Goal: Answer question/provide support: Share knowledge or assist other users

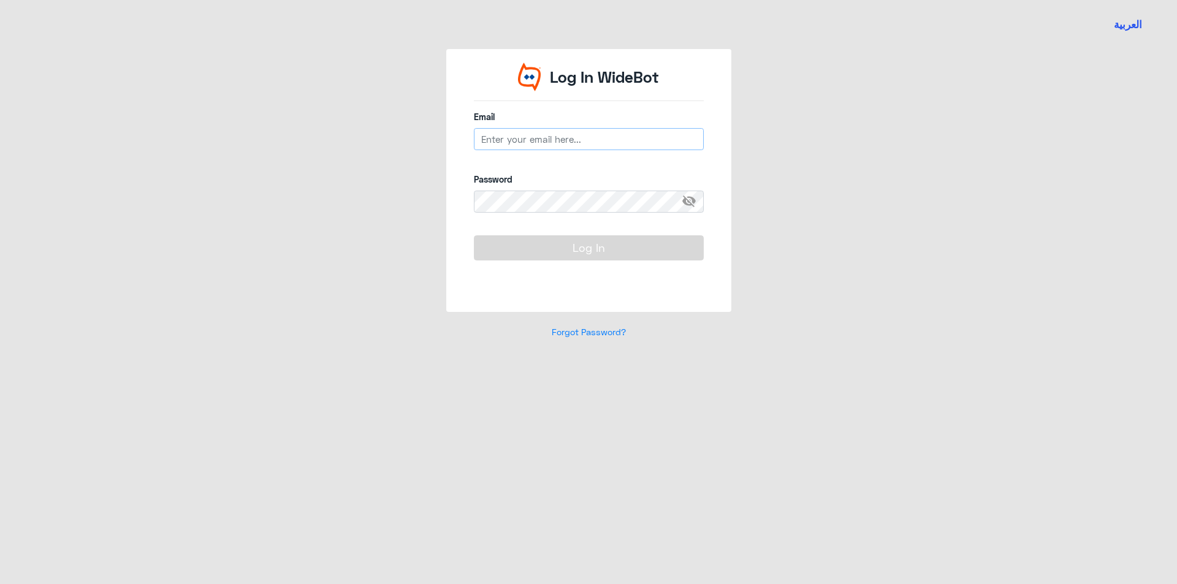
type input "[EMAIL_ADDRESS][DOMAIN_NAME]"
click at [627, 252] on button "Log In" at bounding box center [589, 247] width 230 height 25
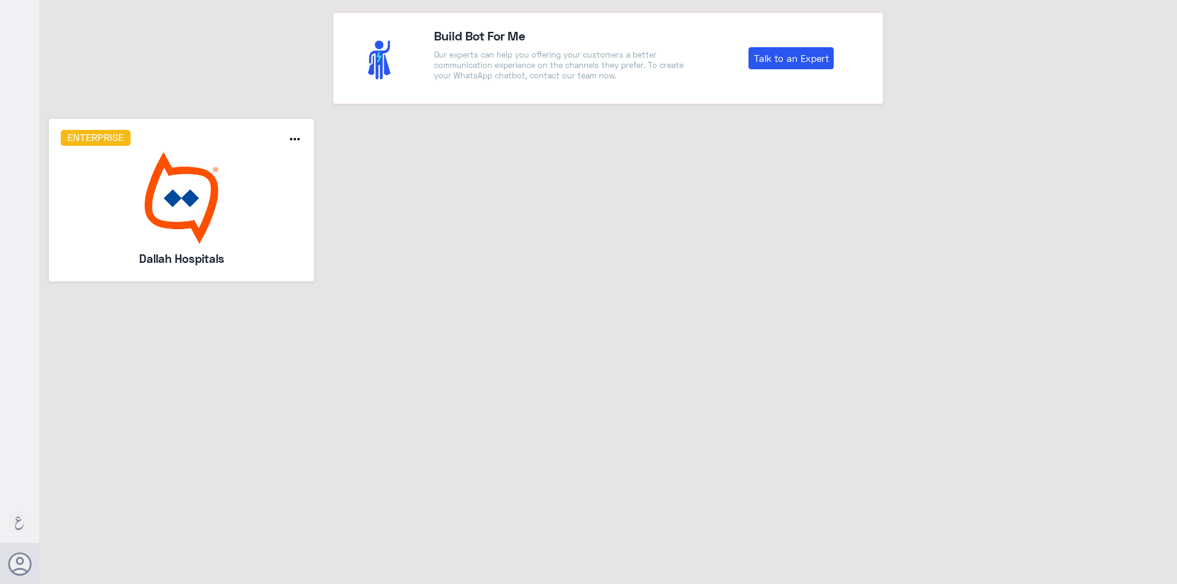
click at [235, 240] on img at bounding box center [182, 198] width 242 height 92
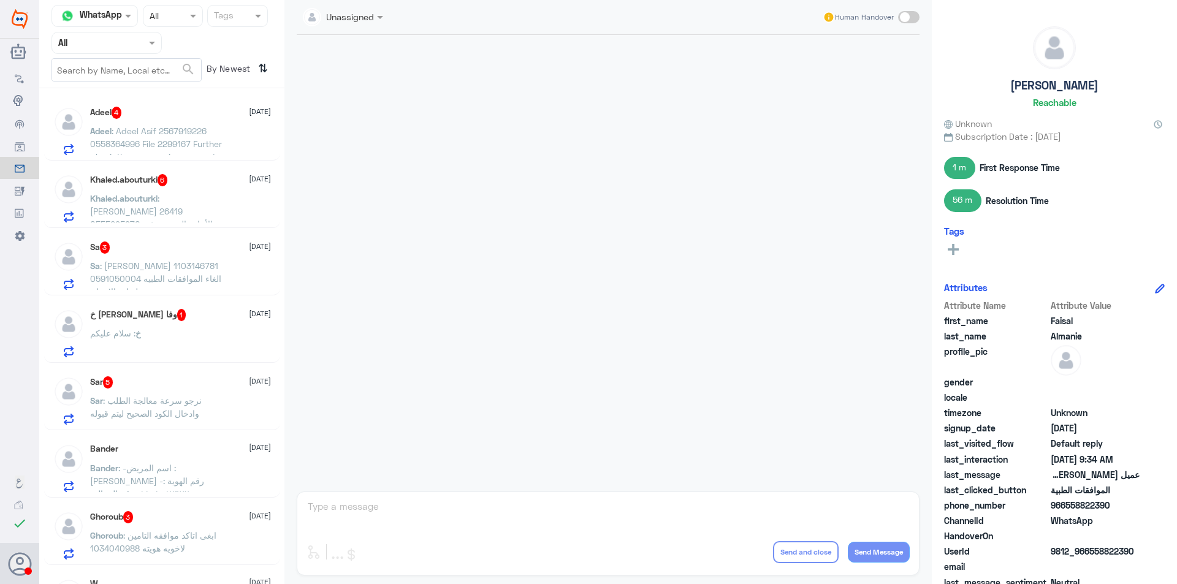
click at [126, 133] on span ": Adeel Asif 2567919226 0558364996 File 2299167 Further physiotherapy sessions …" at bounding box center [156, 150] width 132 height 49
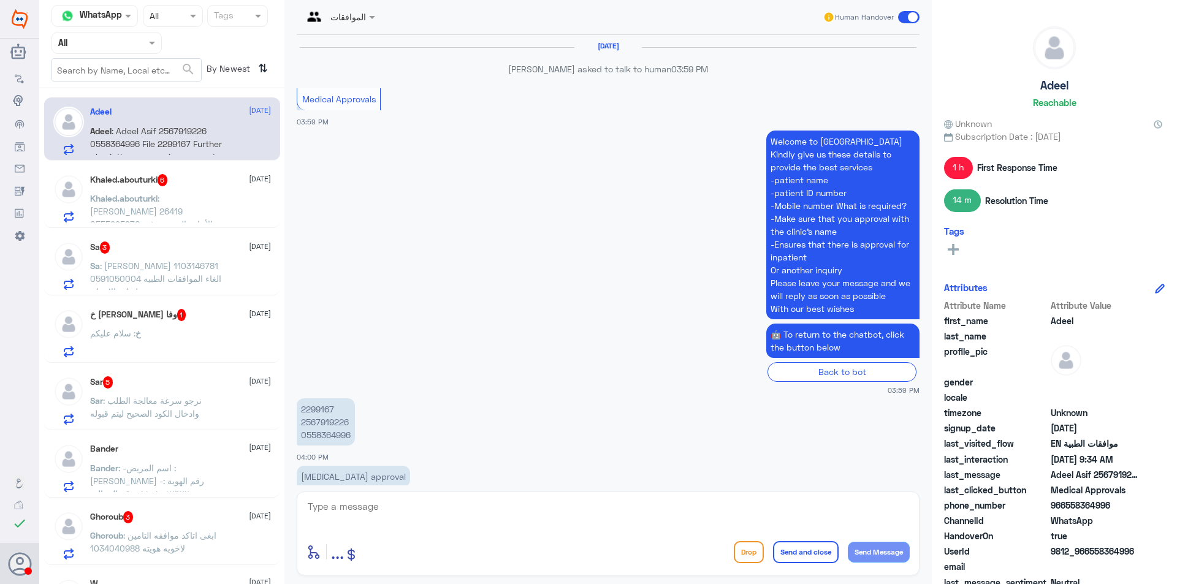
scroll to position [1206, 0]
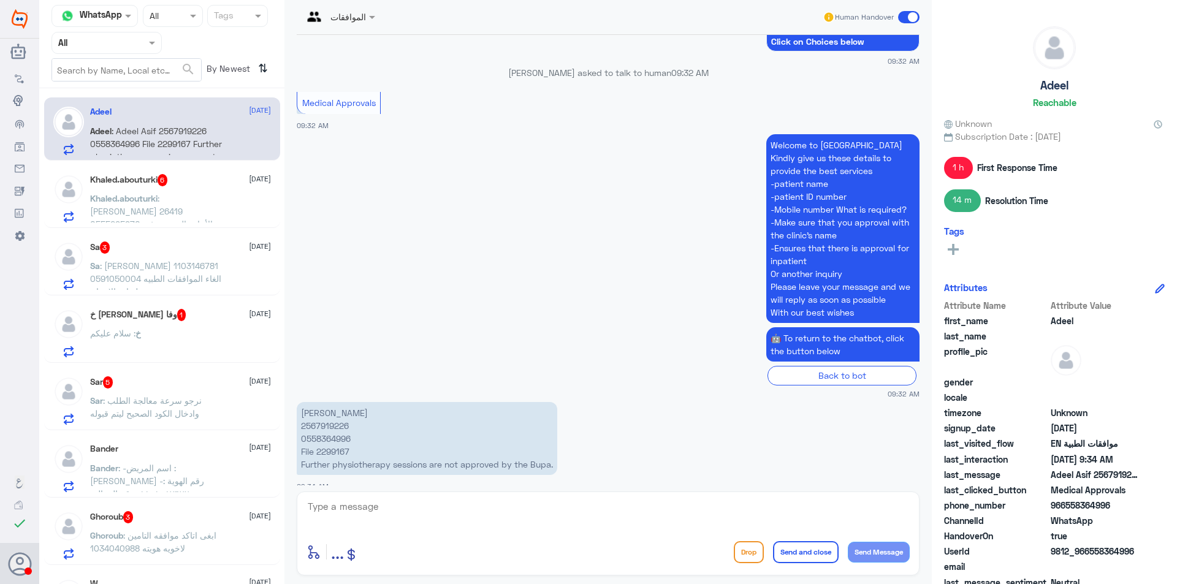
click at [188, 205] on p "Khaled.abouturki : [PERSON_NAME] 26419 0555295970 الأجازة المرضية غير متوفره با…" at bounding box center [159, 207] width 138 height 31
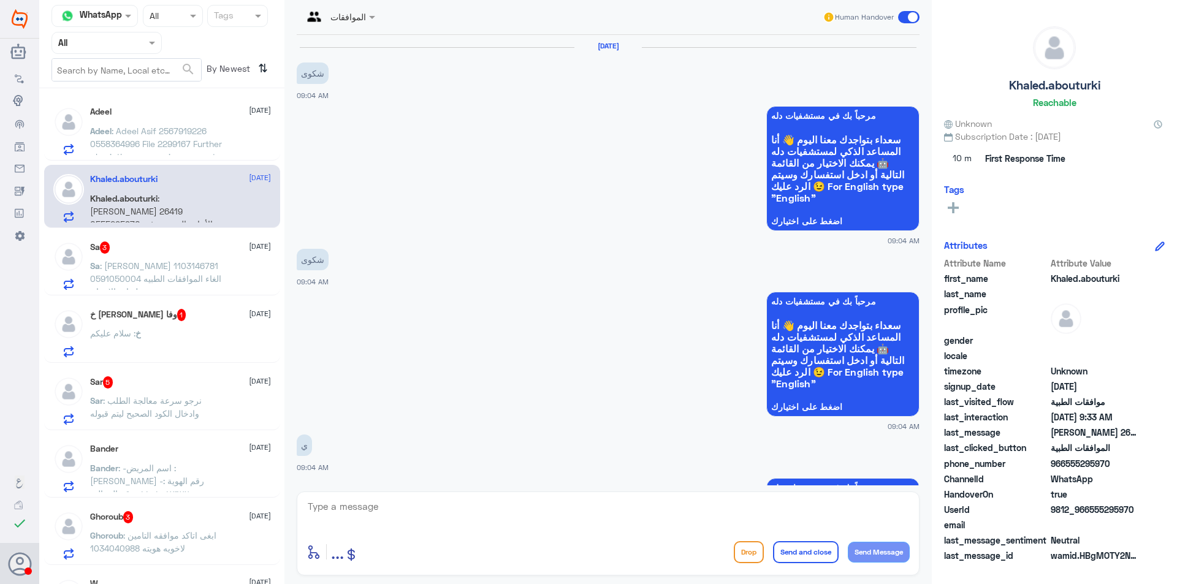
scroll to position [789, 0]
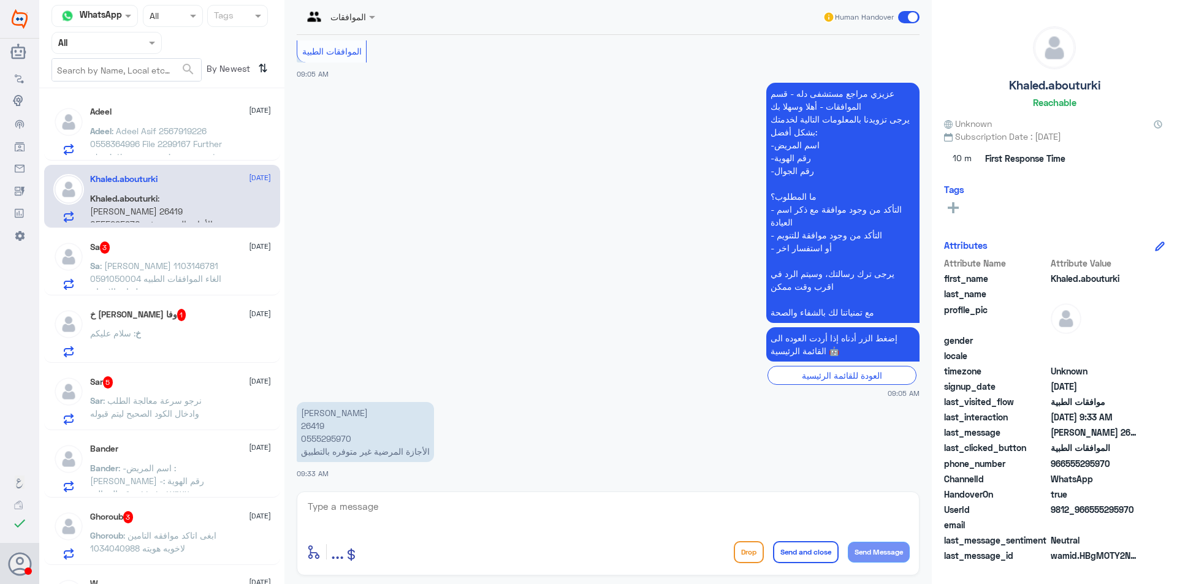
click at [217, 270] on p "Sa : [PERSON_NAME] 1103146781 0591050004 الغاء الموافقات الطبيه لعياده الاسنان" at bounding box center [159, 274] width 138 height 31
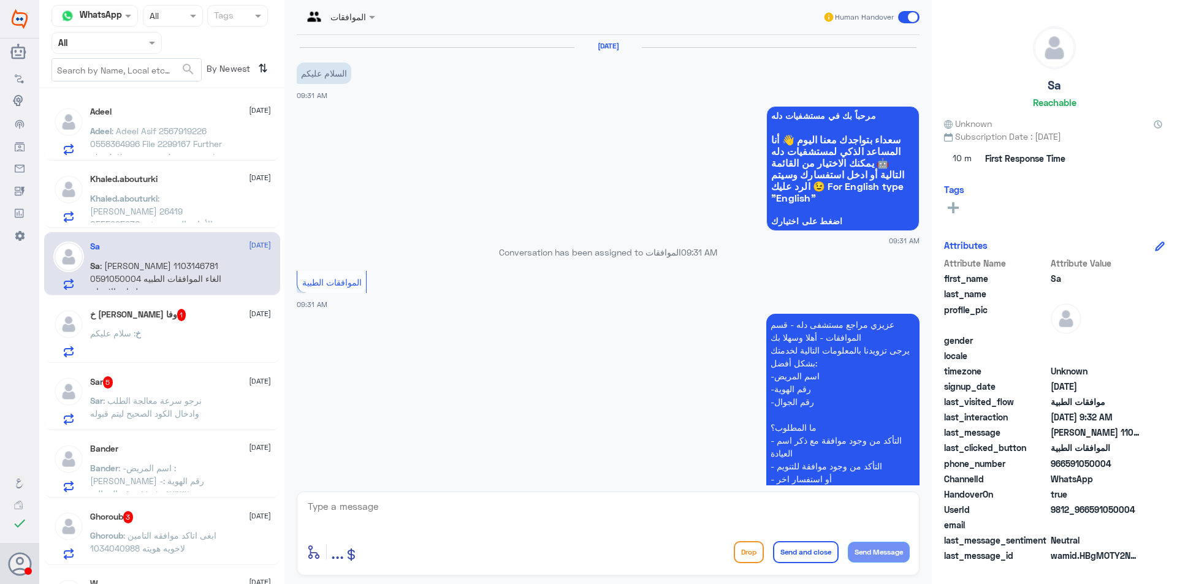
scroll to position [230, 0]
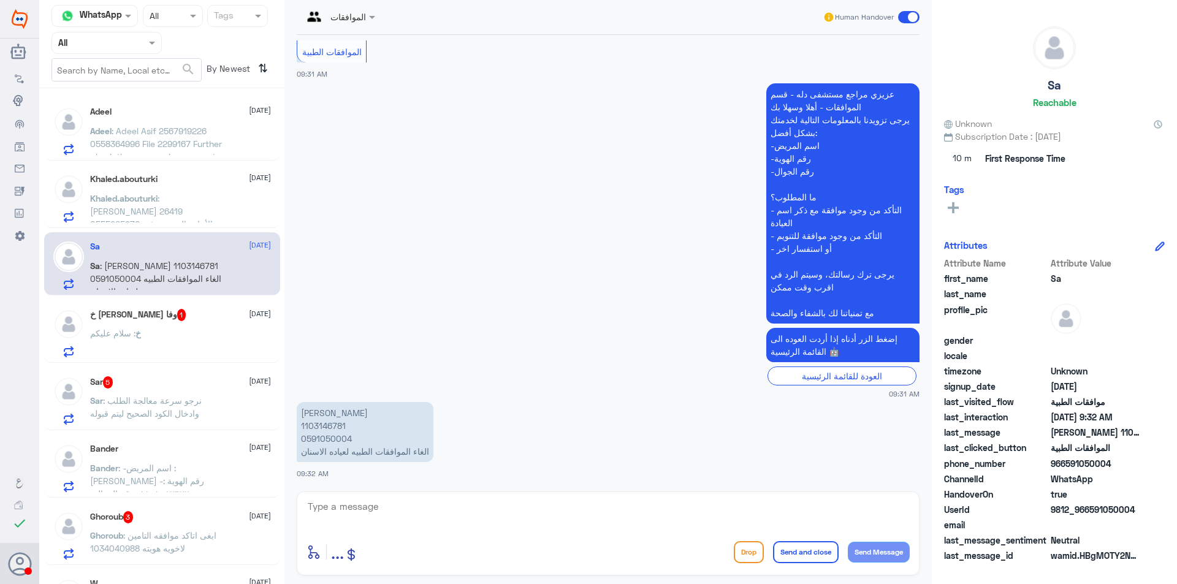
click at [327, 421] on p "[PERSON_NAME] 1103146781 0591050004 الغاء الموافقات الطبيه لعياده الاسنان" at bounding box center [365, 432] width 137 height 60
copy p "1103146781"
click at [203, 327] on div "خ [PERSON_NAME] وفا 1 [DATE] خ : سلام عليكم" at bounding box center [180, 333] width 181 height 48
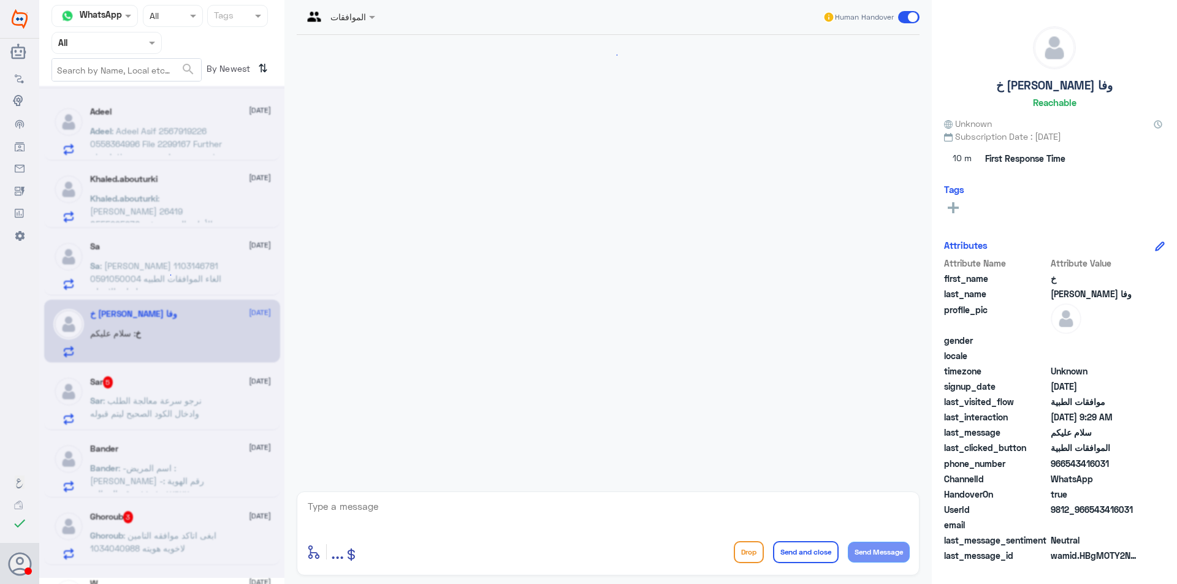
scroll to position [383, 0]
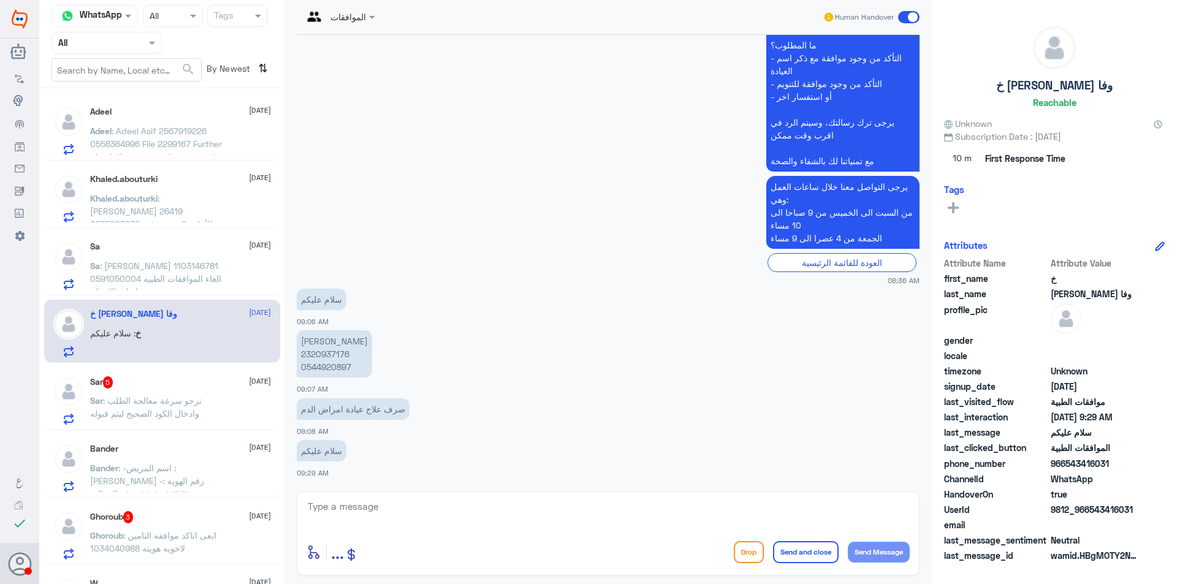
click at [326, 370] on p "[PERSON_NAME] 2320937176 0544920897" at bounding box center [334, 353] width 75 height 47
copy p "0544920897"
click at [153, 379] on div "Sar 5 [DATE]" at bounding box center [180, 382] width 181 height 12
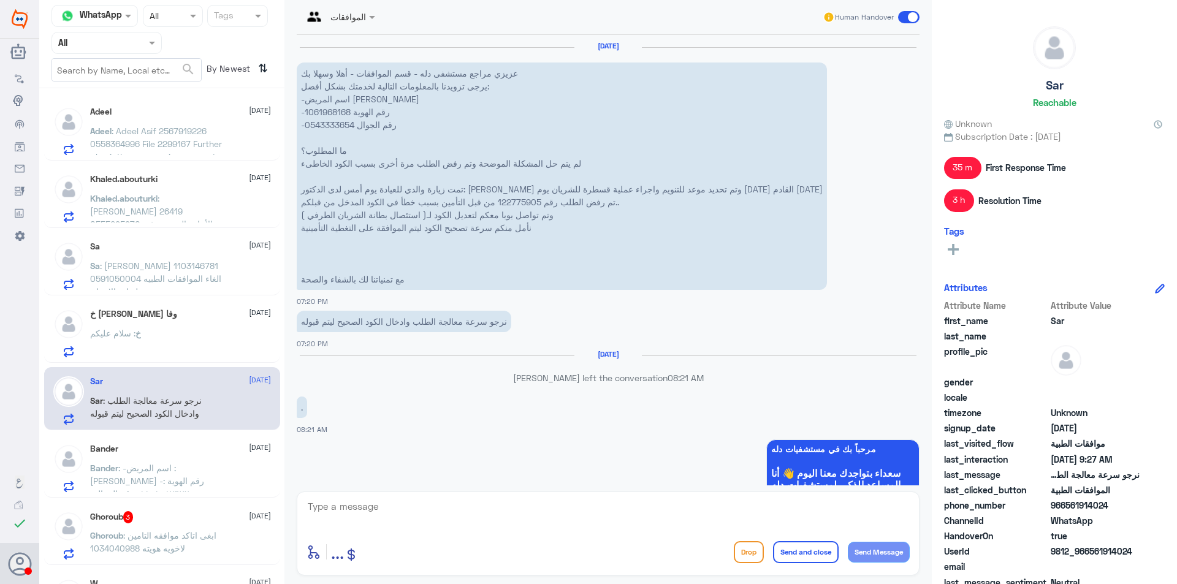
scroll to position [1448, 0]
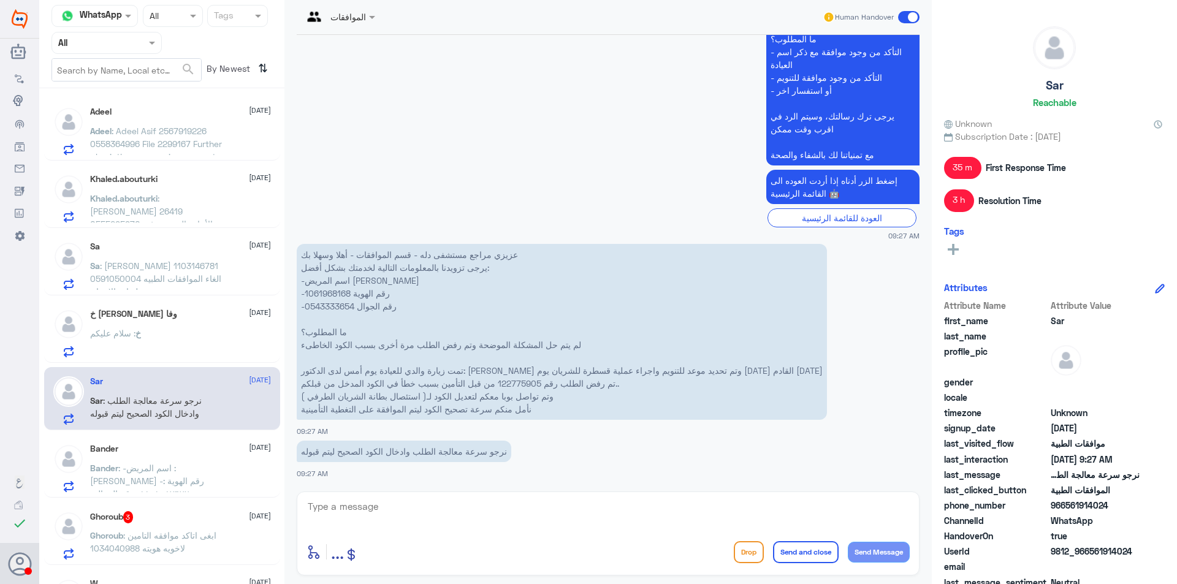
click at [335, 303] on p "عزيزي مراجع مستشفى دله - قسم الموافقات - أهلا وسهلا بك يرجى تزويدنا بالمعلومات …" at bounding box center [562, 332] width 530 height 176
click at [337, 308] on p "عزيزي مراجع مستشفى دله - قسم الموافقات - أهلا وسهلا بك يرجى تزويدنا بالمعلومات …" at bounding box center [562, 332] width 530 height 176
copy p "0543333654"
click at [188, 464] on span ": -اسم المريض : [PERSON_NAME] -رقم الهوية : ١١٠١٠٨٧٦٧٢ -رقم الجوال : ٠٥٣٧٠٨٥٣١١…" at bounding box center [155, 500] width 130 height 75
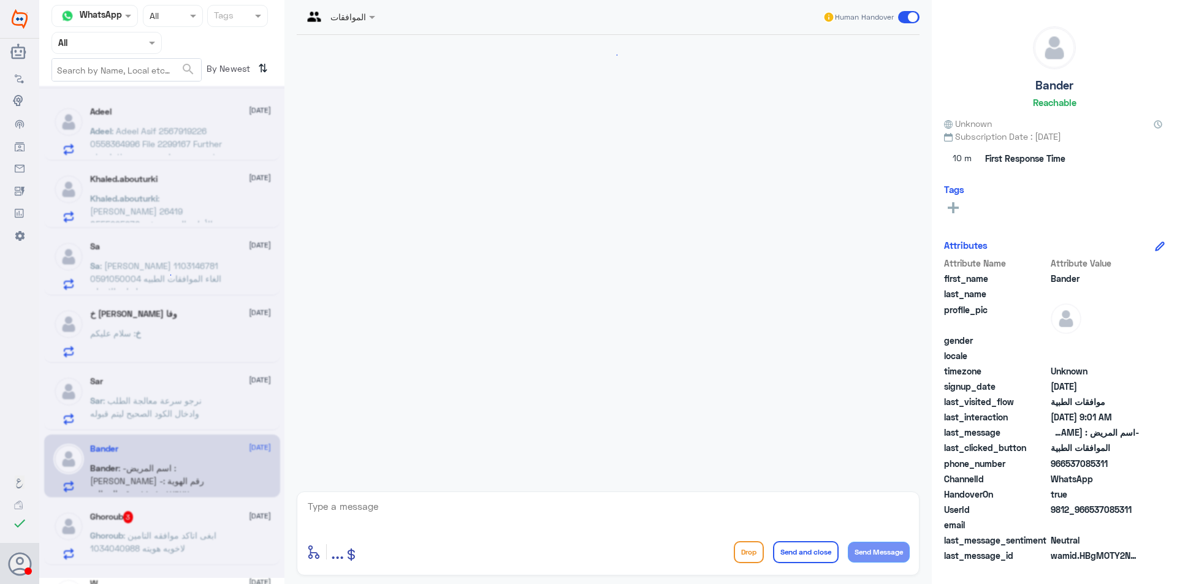
scroll to position [1350, 0]
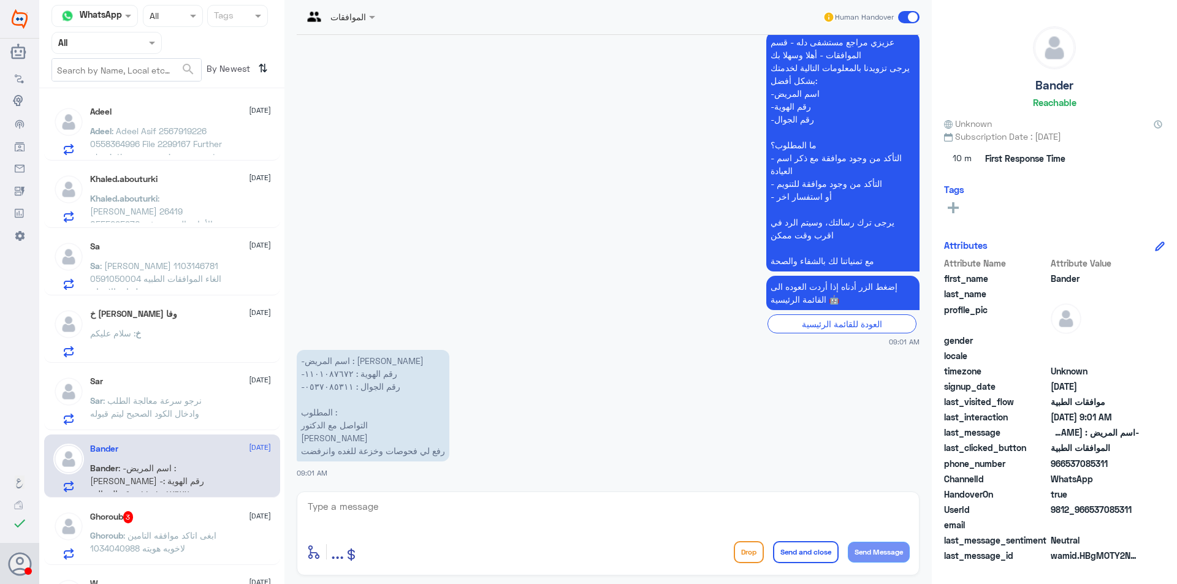
click at [332, 385] on p "-اسم المريض : [PERSON_NAME] -رقم الهوية : ١١٠١٠٨٧٦٧٢ -رقم الجوال : ٠٥٣٧٠٨٥٣١١ ا…" at bounding box center [373, 406] width 153 height 112
copy p "٠٥٣٧٠٨٥٣١١"
click at [210, 501] on div "Adeel [DATE] Adeel : Adeel Asif 2567919226 0558364996 File 2299167 Further phys…" at bounding box center [161, 340] width 245 height 495
click at [216, 536] on span ": ابغى اتاكد موافقه التامين لاخويه هويته 1034040988" at bounding box center [153, 541] width 126 height 23
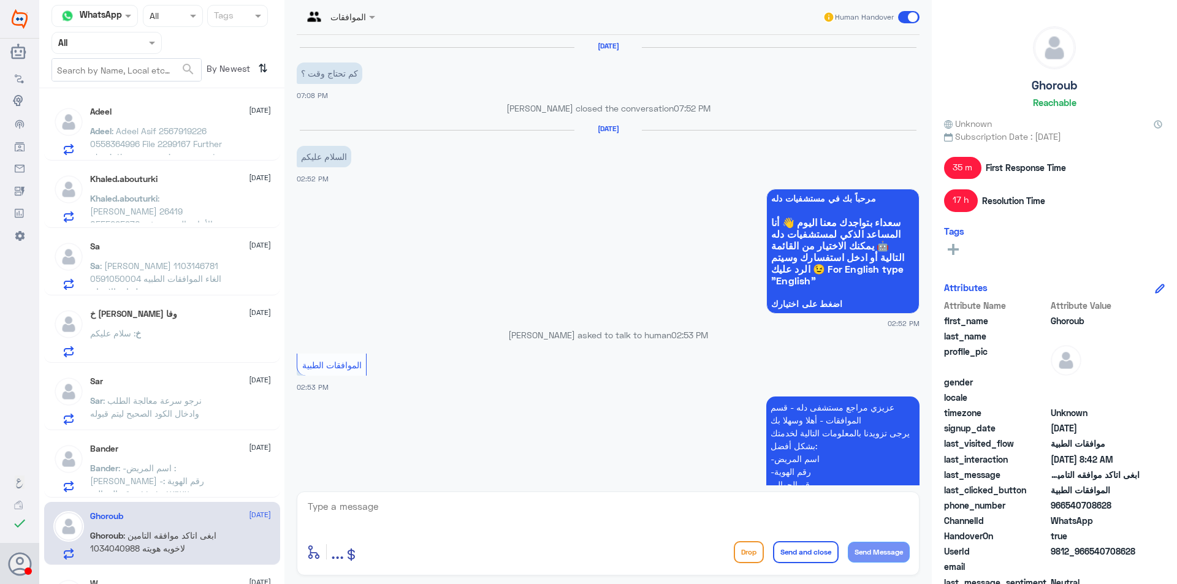
scroll to position [1073, 0]
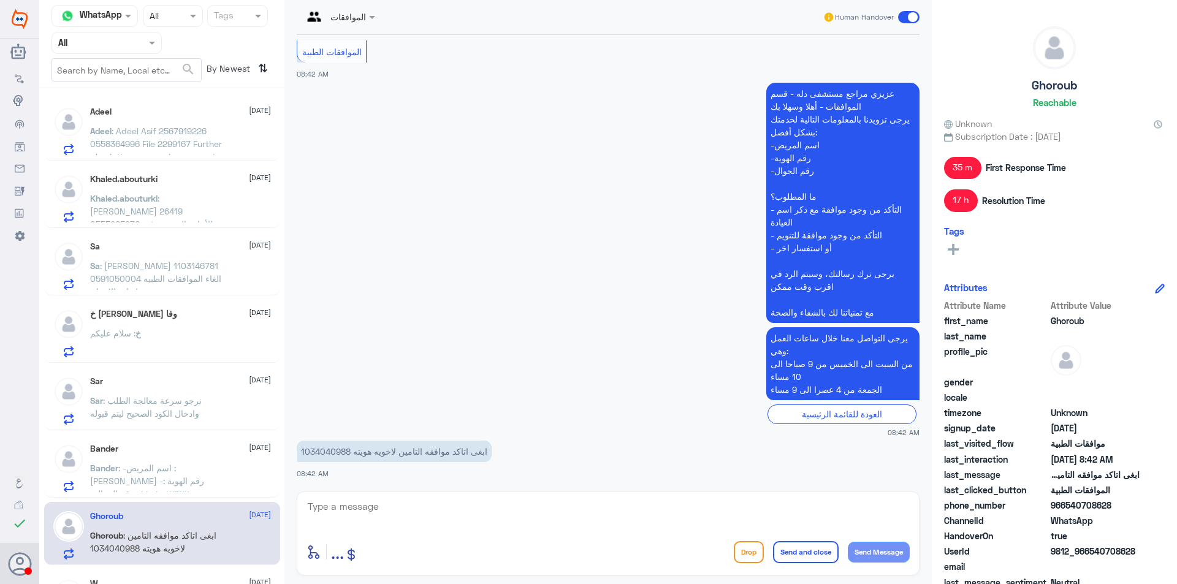
click at [341, 450] on p "ابغى اتاكد موافقه التامين لاخويه هويته 1034040988" at bounding box center [394, 451] width 195 height 21
copy p "1034040988"
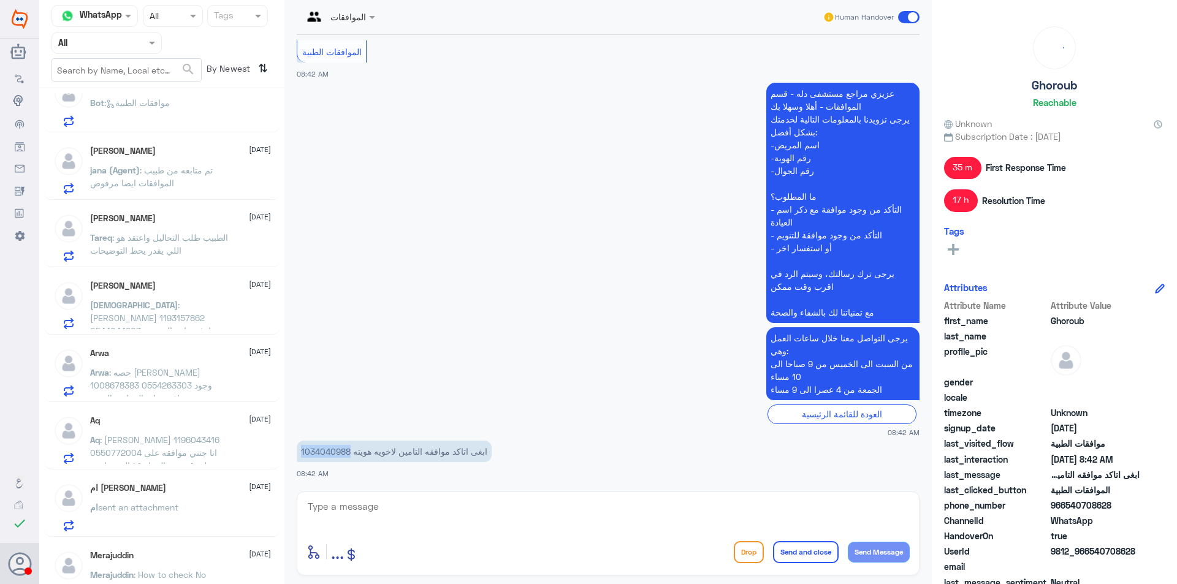
scroll to position [435, 0]
click at [158, 183] on span ": تم متابعه من طبيب الموافقات ايضا مرفوض" at bounding box center [151, 173] width 123 height 23
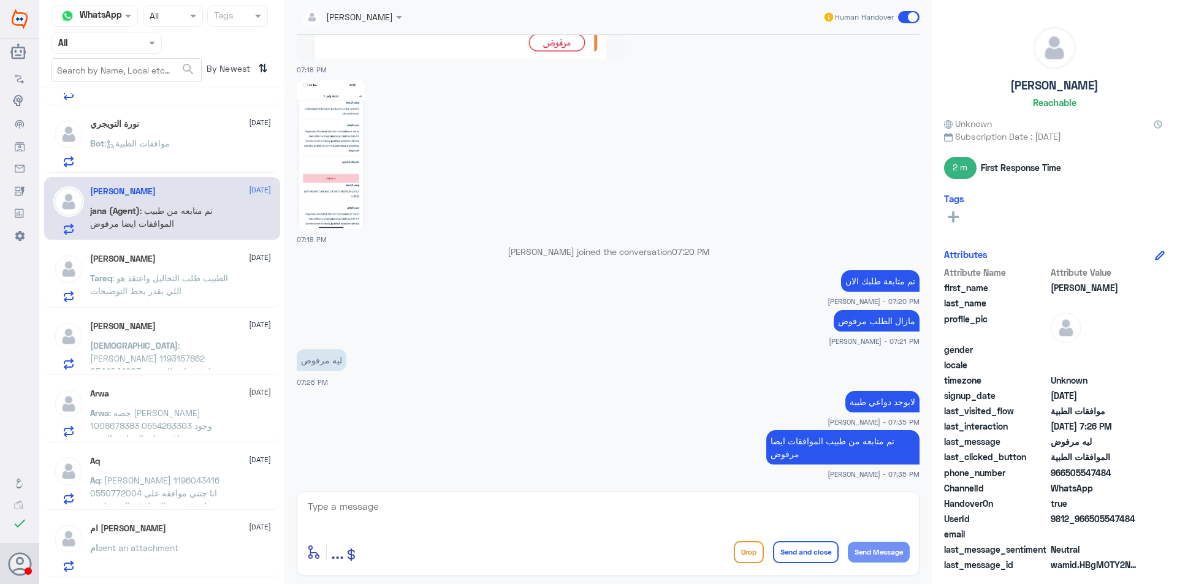
scroll to position [374, 0]
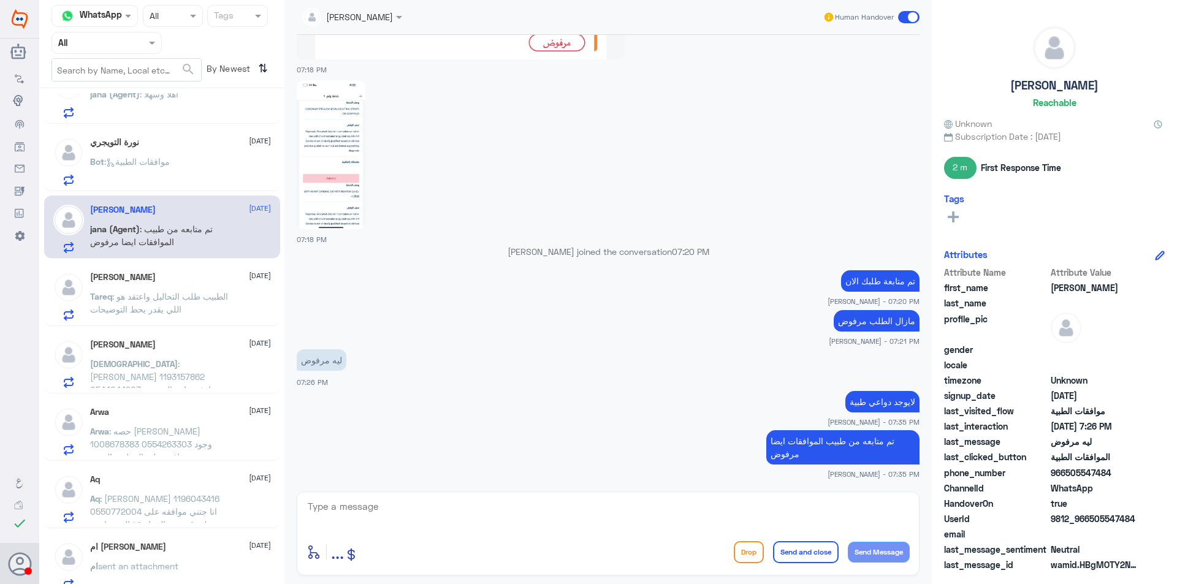
click at [169, 197] on div "[PERSON_NAME] [DATE] jana (Agent) : تم متابعه من طبيب الموافقات ايضا مرفوض" at bounding box center [162, 227] width 236 height 63
click at [167, 168] on p "Bot : موافقات الطبية" at bounding box center [130, 170] width 80 height 31
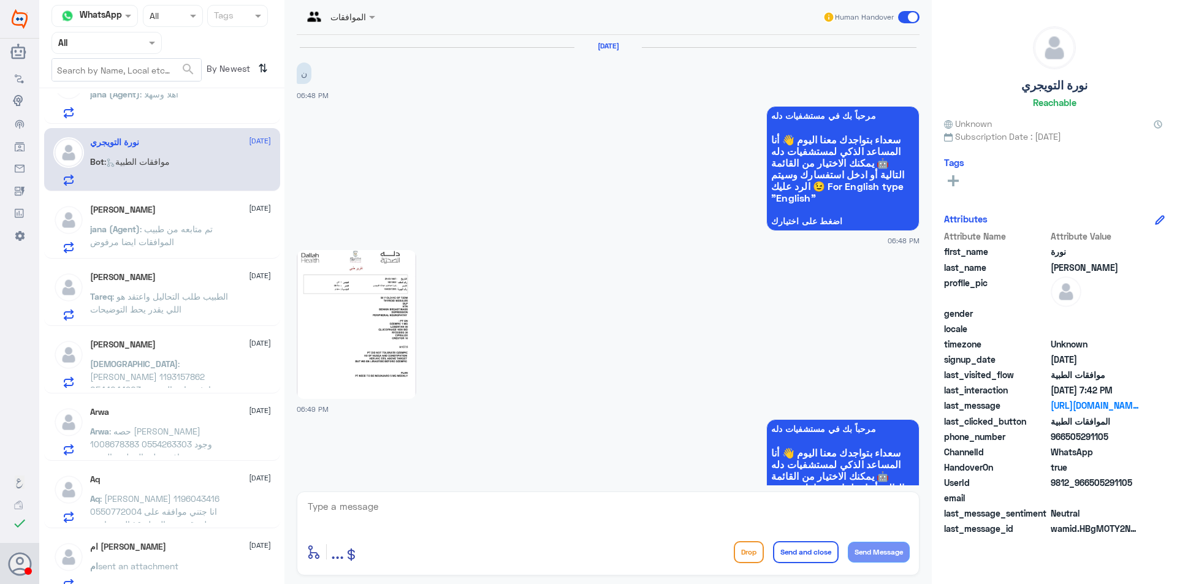
scroll to position [464, 0]
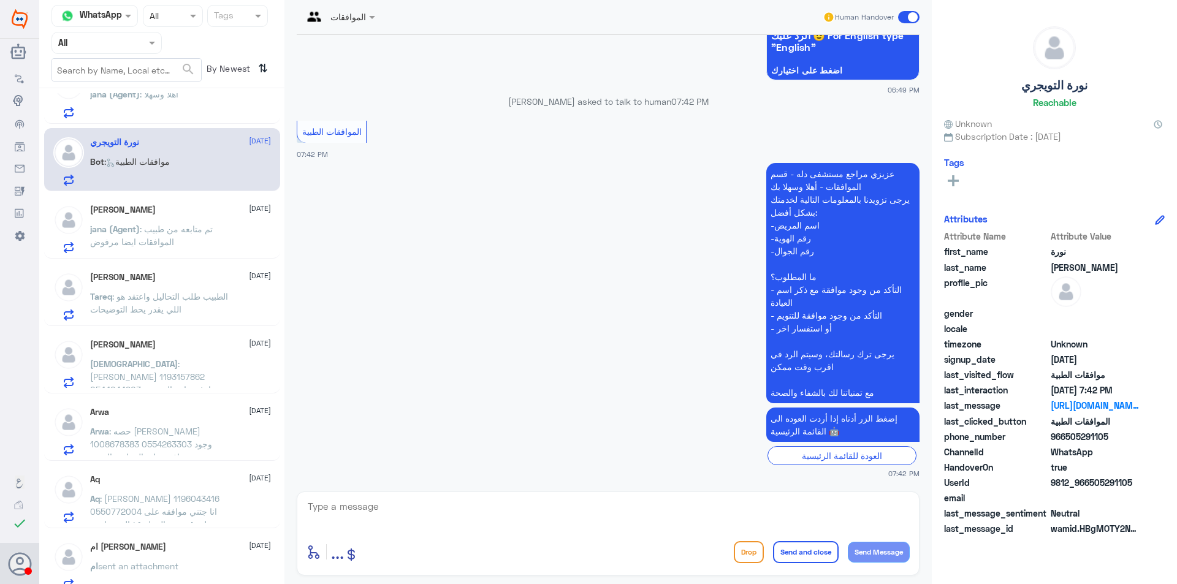
click at [196, 308] on p "Tareq : الطبيب طلب التحاليل واعتقد هو اللي يقدر يحط التوضيحات" at bounding box center [159, 305] width 138 height 31
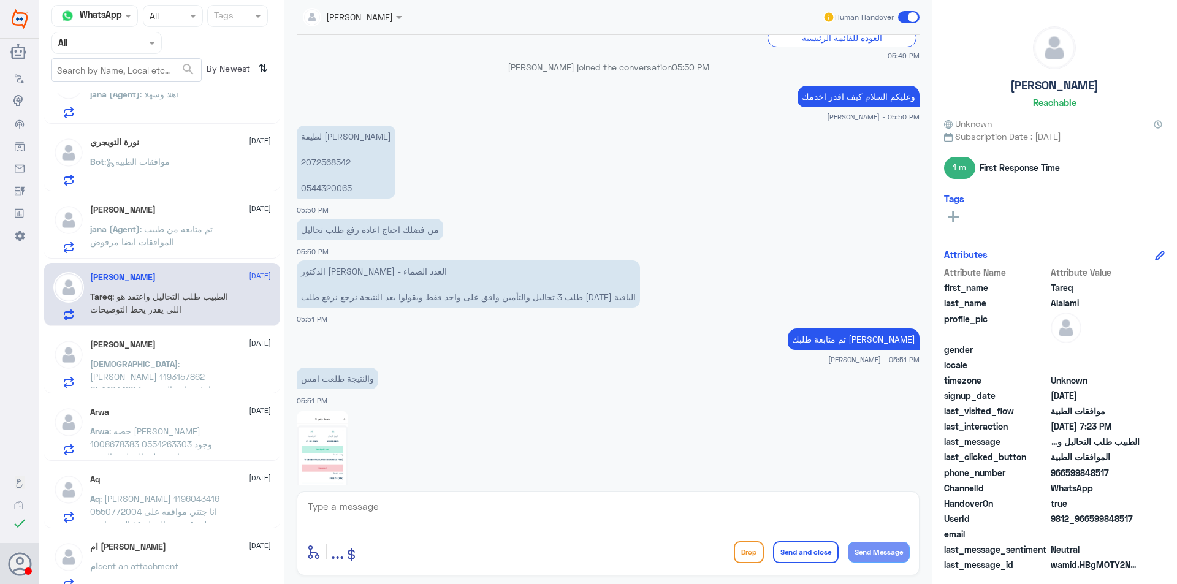
scroll to position [567, 0]
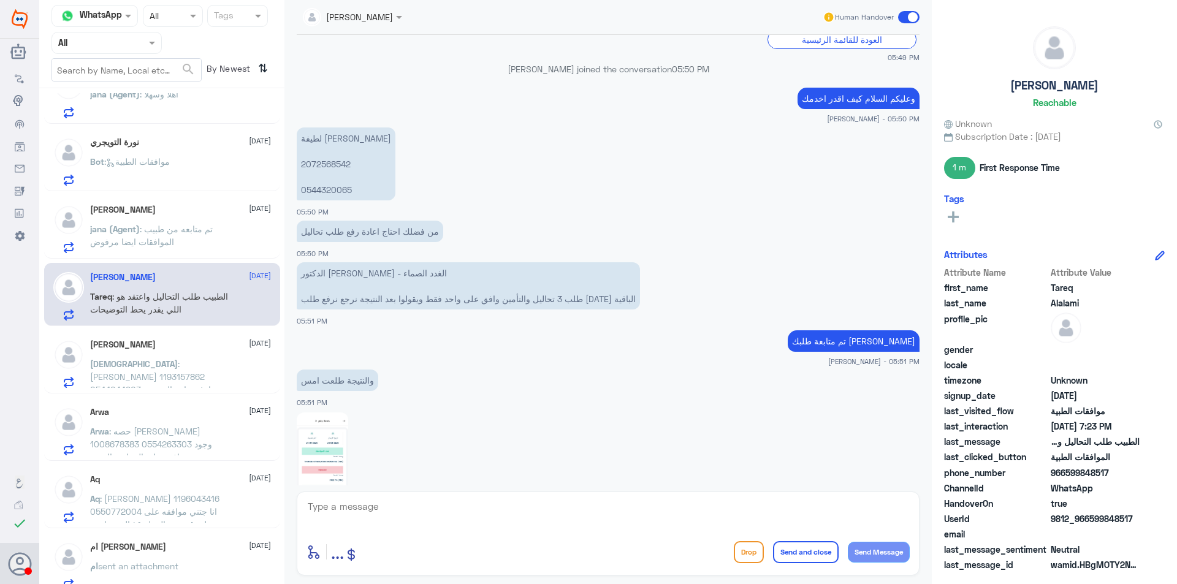
click at [322, 196] on p "[PERSON_NAME] 2072568542 0544320065" at bounding box center [346, 164] width 99 height 73
copy p "0544320065"
click at [152, 397] on div "….. 7 [DATE] ….. : [DATE] جتنا الاخصائيه شوق و[PERSON_NAME] ورفض يا ليت نبي تغي…" at bounding box center [161, 340] width 245 height 495
click at [218, 446] on p "Arwa : حصه [PERSON_NAME] 1008678383 0554263303 وجود موافقه على العمليه والتنويم…" at bounding box center [159, 440] width 138 height 31
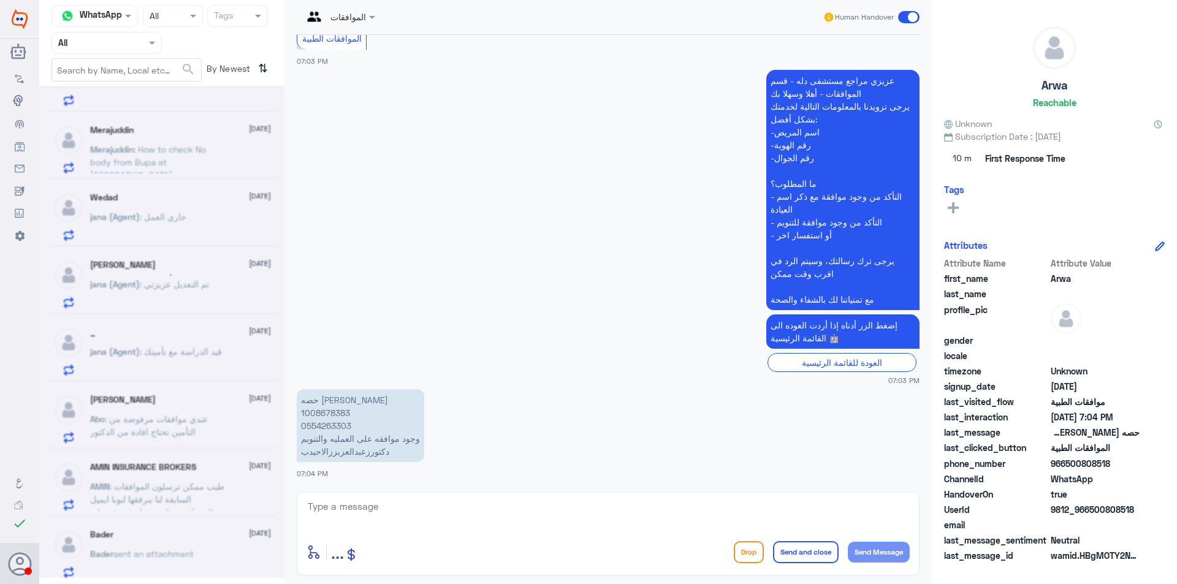
scroll to position [6, 0]
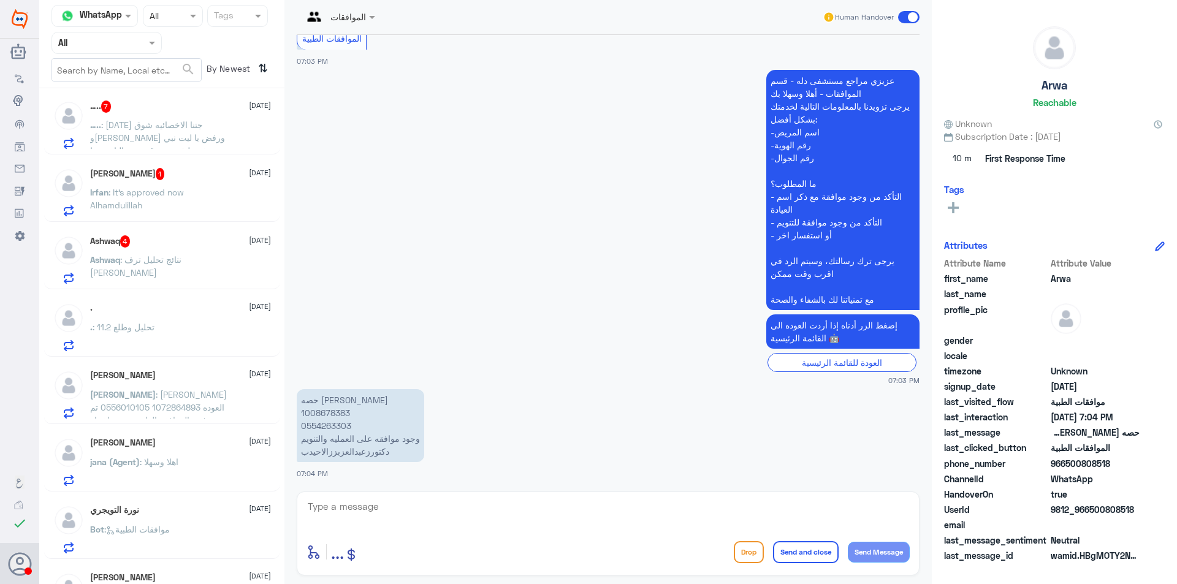
click at [186, 346] on div ". : تحليل وطلع 11.2" at bounding box center [180, 338] width 181 height 28
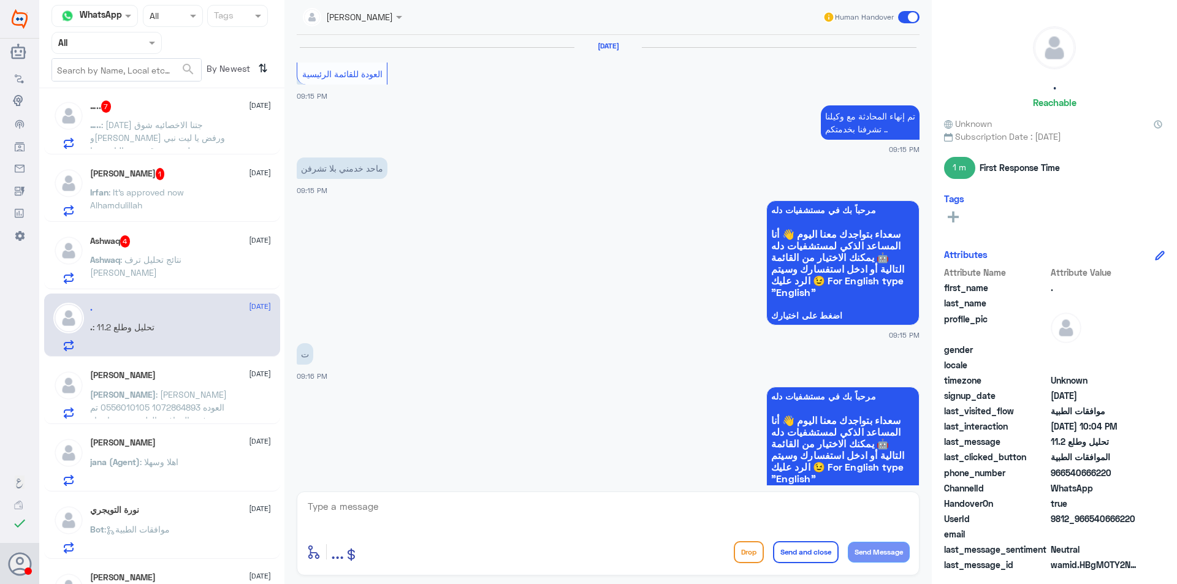
scroll to position [823, 0]
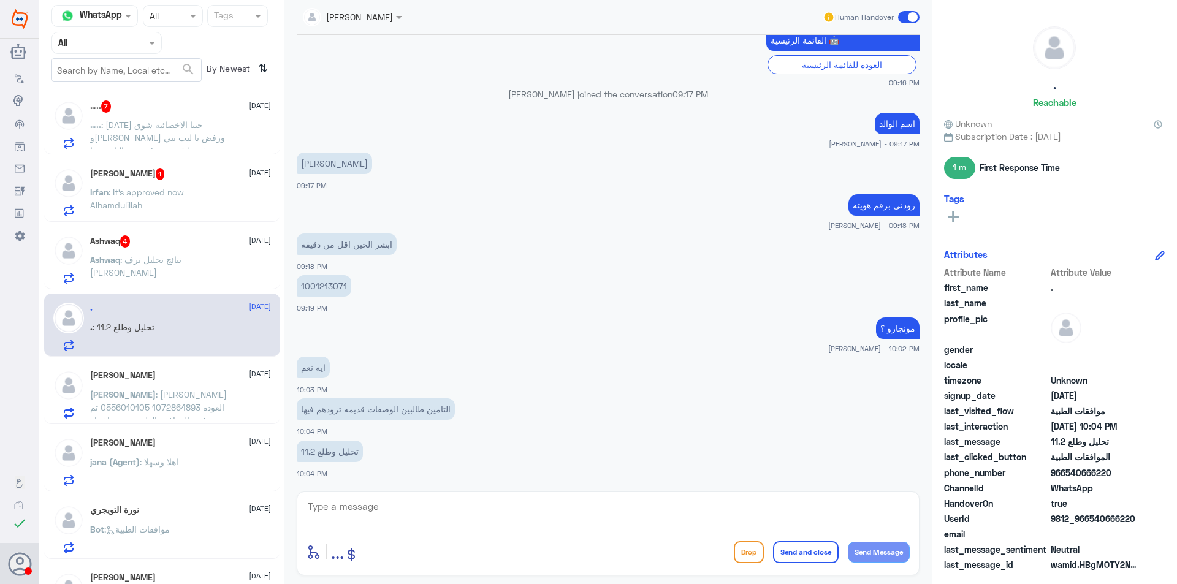
click at [321, 286] on p "1001213071" at bounding box center [324, 285] width 55 height 21
copy p "1001213071"
click at [200, 357] on div "….. 7 [DATE] ….. : [DATE] جتنا الاخصائيه شوق و[PERSON_NAME] ورفض يا ليت نبي تغي…" at bounding box center [161, 340] width 245 height 495
click at [144, 257] on span ": نتائج تحليل ترف [PERSON_NAME]" at bounding box center [135, 265] width 91 height 23
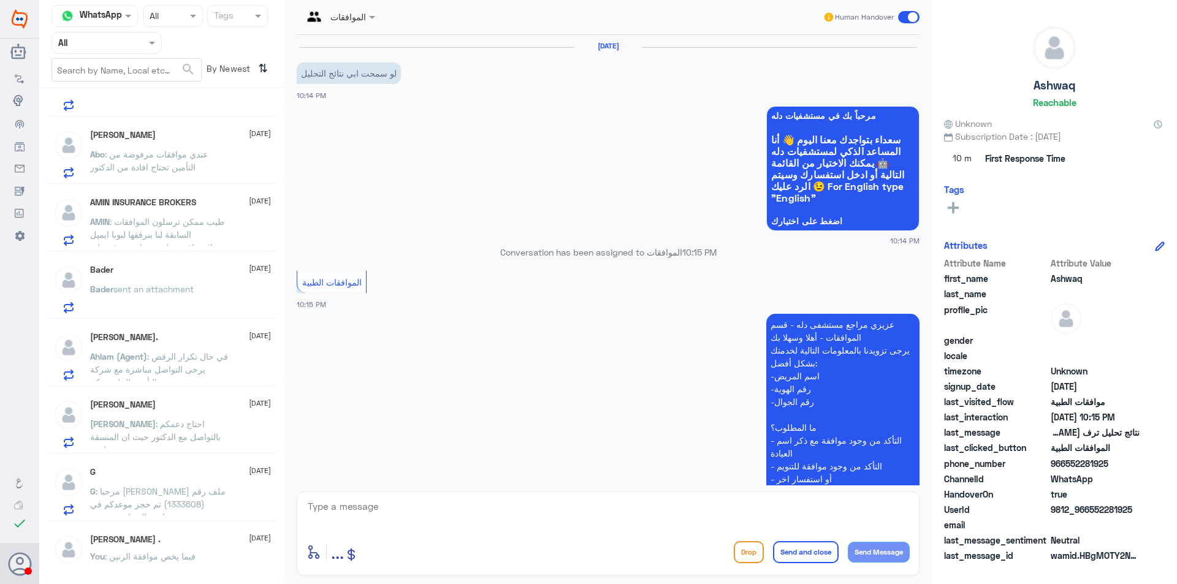
scroll to position [1125, 0]
drag, startPoint x: 169, startPoint y: 17, endPoint x: 172, endPoint y: 26, distance: 8.9
click at [170, 17] on input "text" at bounding box center [161, 16] width 23 height 14
click at [166, 88] on span "Closed" at bounding box center [163, 90] width 28 height 10
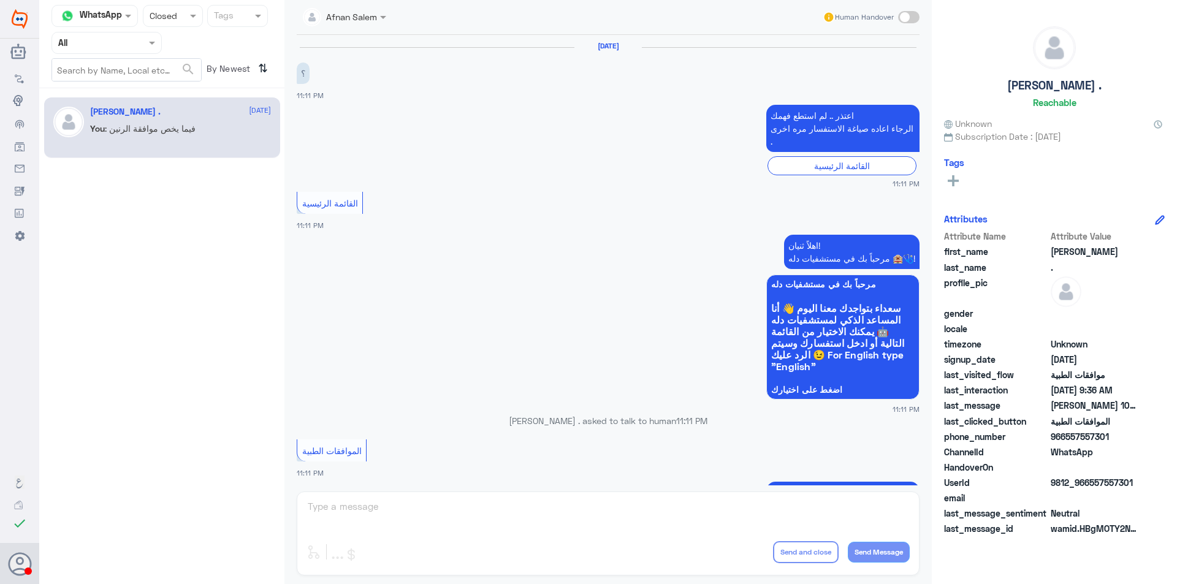
scroll to position [1273, 0]
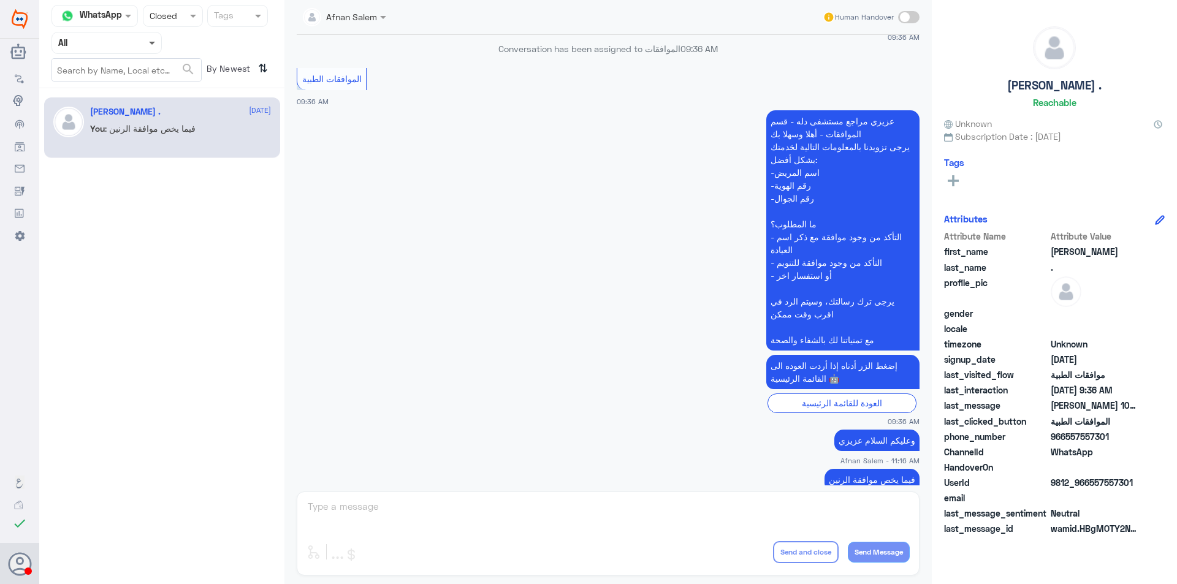
click at [153, 45] on span at bounding box center [153, 42] width 15 height 13
click at [135, 98] on div "Unassigned" at bounding box center [106, 97] width 110 height 28
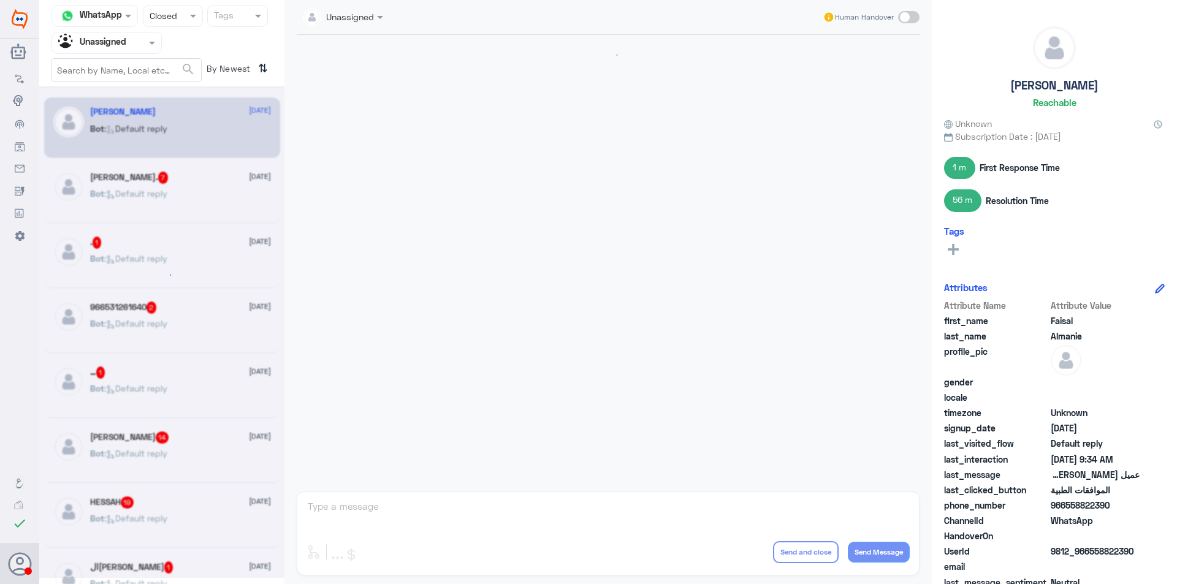
scroll to position [1180, 0]
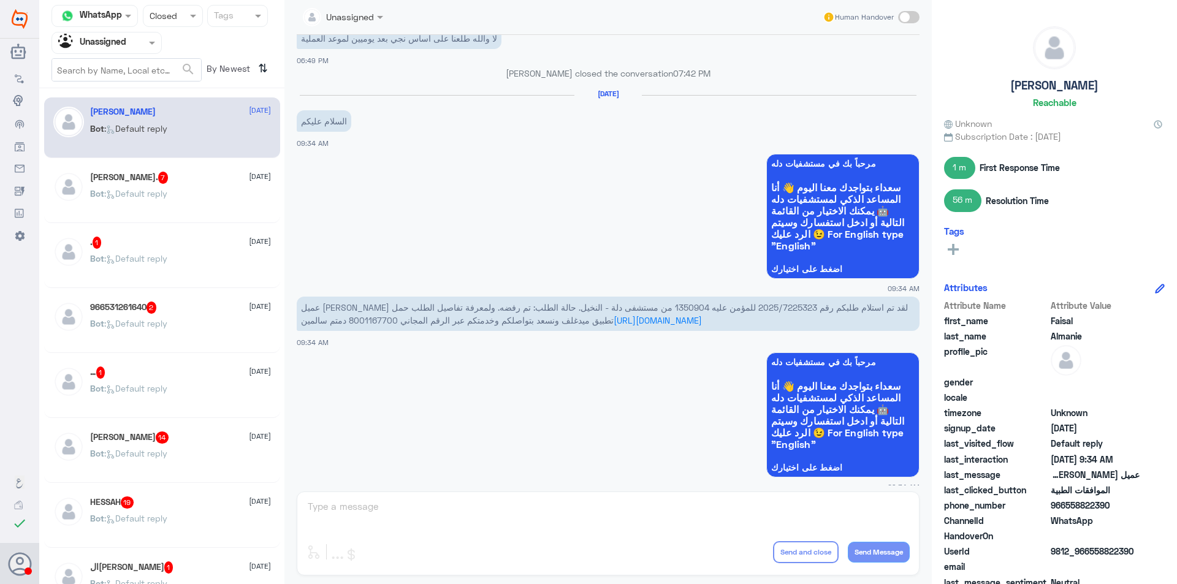
click at [200, 191] on div "Bot : Default reply" at bounding box center [180, 204] width 181 height 28
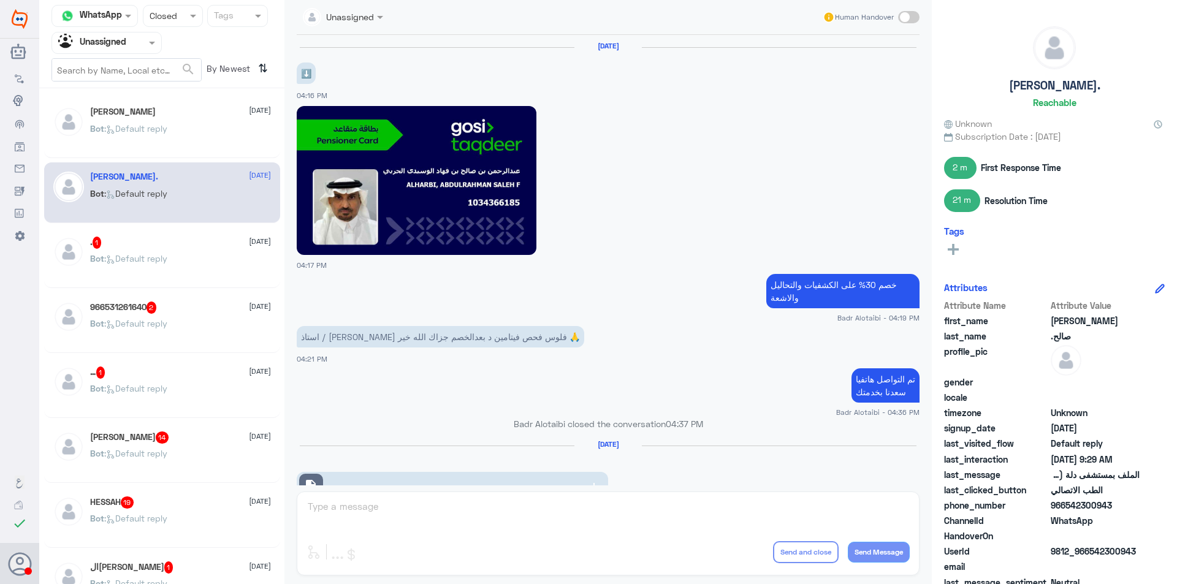
scroll to position [1406, 0]
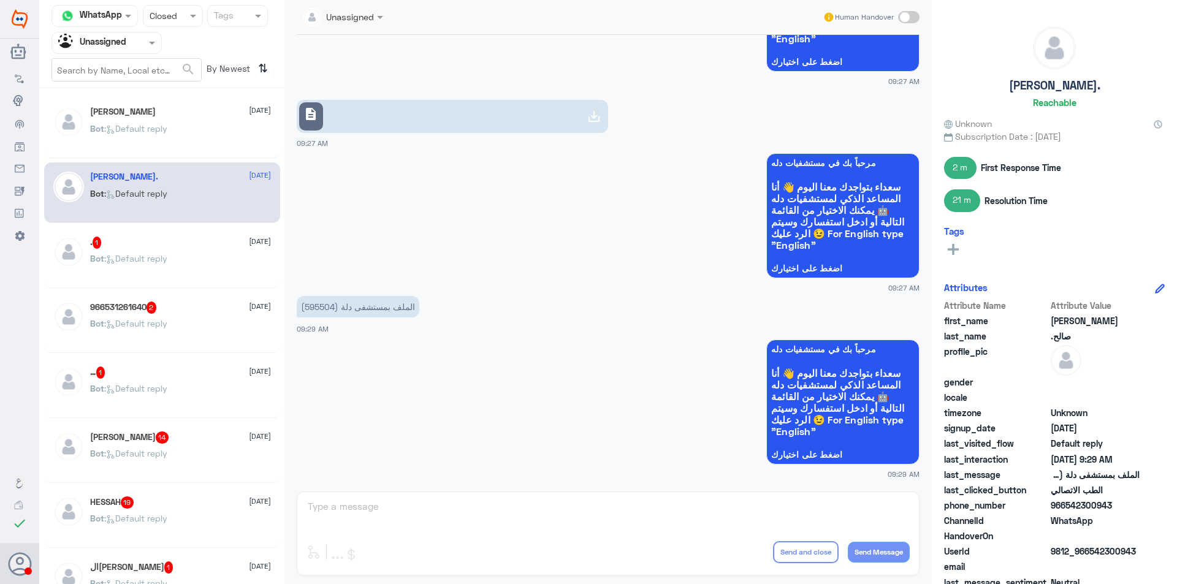
click at [185, 123] on div "[PERSON_NAME] [DATE] Bot : Default reply" at bounding box center [180, 130] width 181 height 46
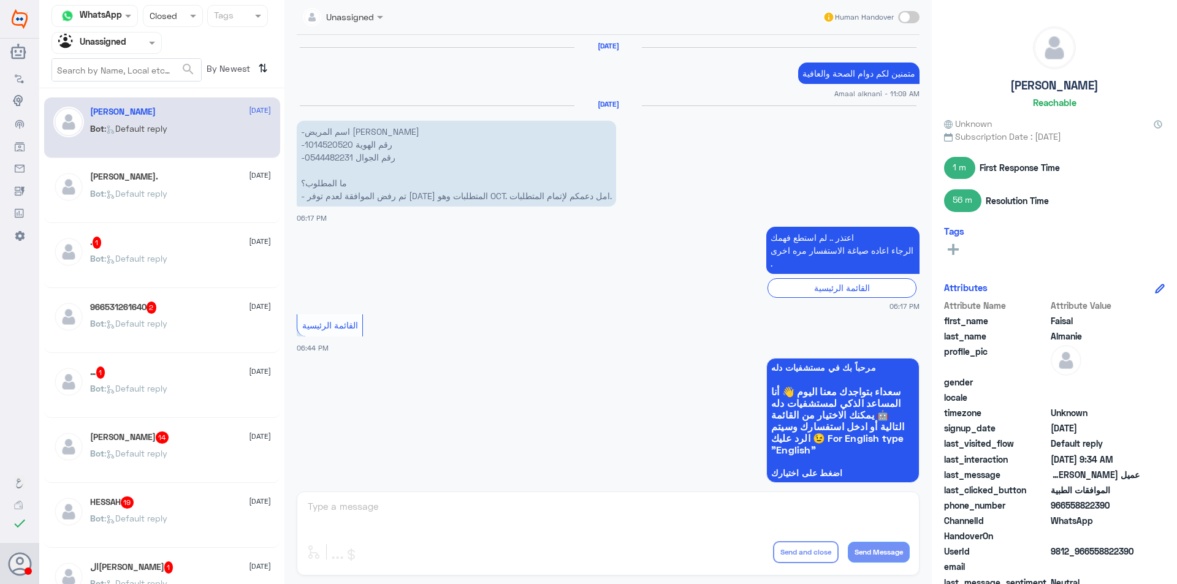
scroll to position [1180, 0]
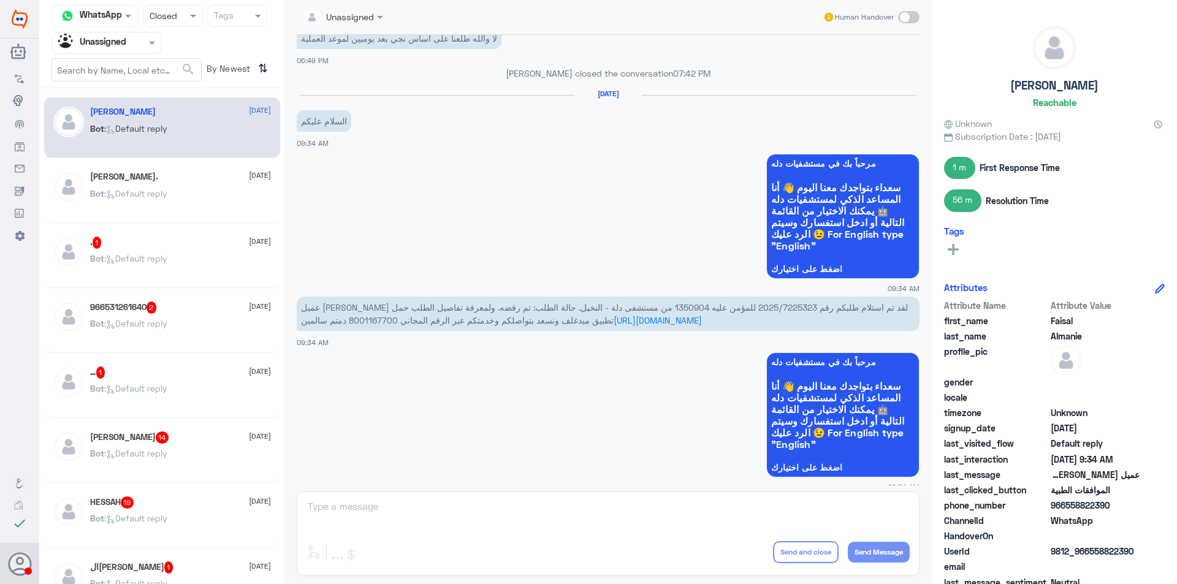
click at [145, 243] on div ". 1 [DATE]" at bounding box center [180, 243] width 181 height 12
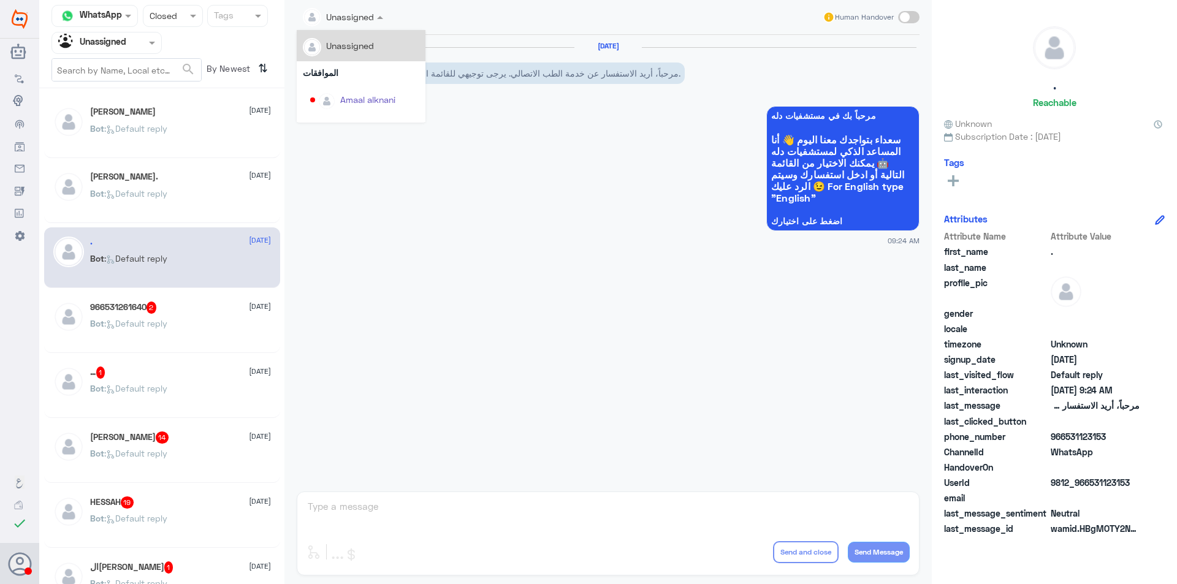
click at [366, 22] on div at bounding box center [343, 16] width 93 height 14
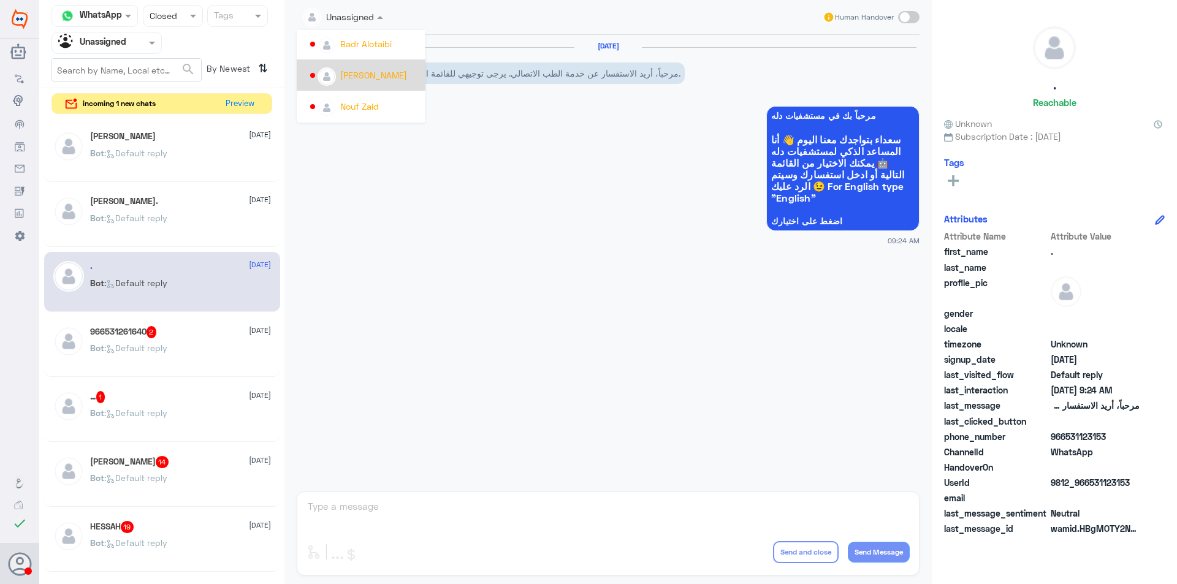
scroll to position [571, 0]
click at [385, 100] on div "Badr Alotaibi" at bounding box center [365, 105] width 51 height 13
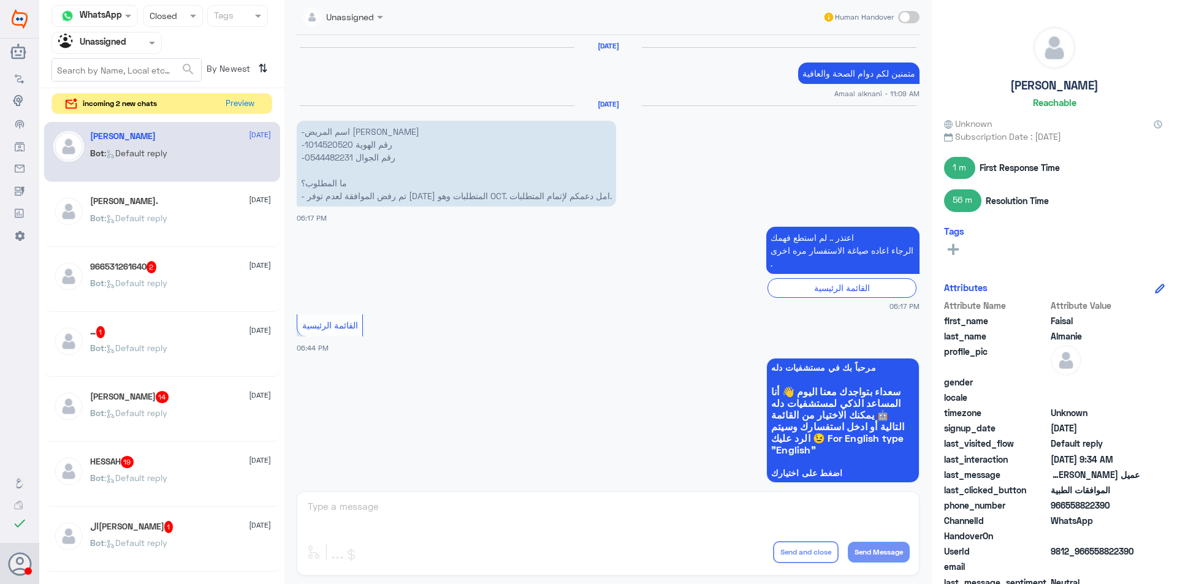
scroll to position [1180, 0]
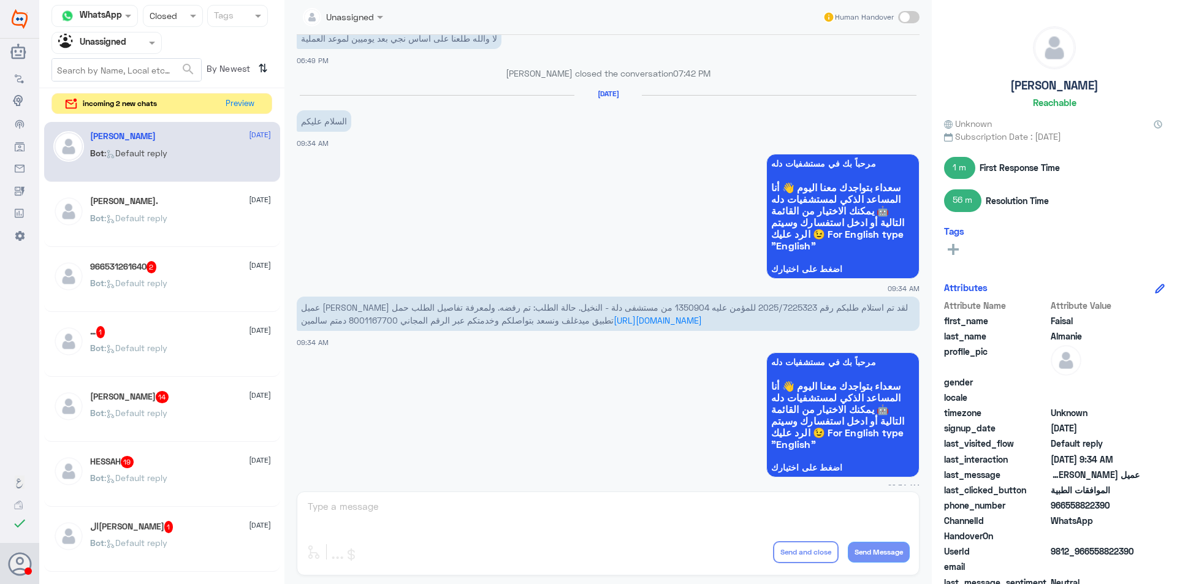
click at [171, 391] on div "[PERSON_NAME] 14 [DATE]" at bounding box center [180, 397] width 181 height 12
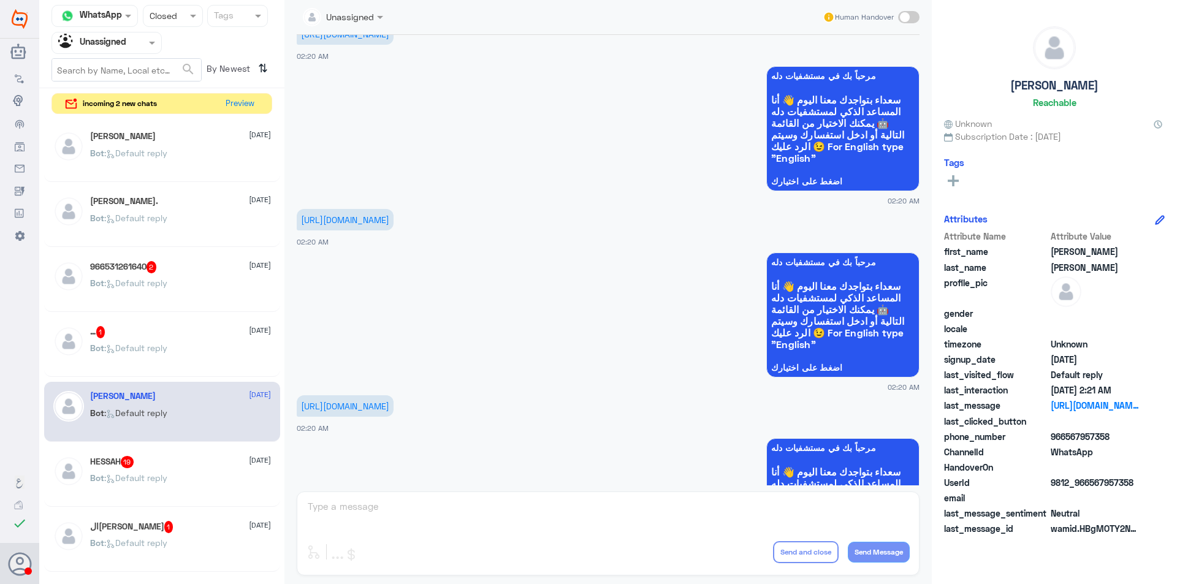
scroll to position [1226, 0]
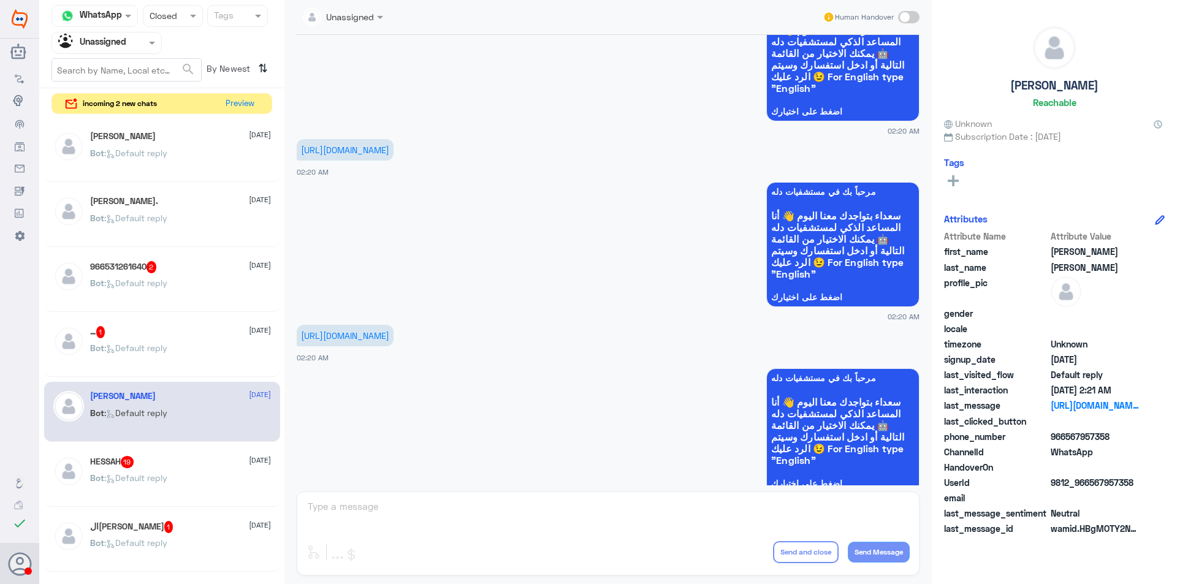
click at [167, 478] on span ": Default reply" at bounding box center [135, 478] width 63 height 10
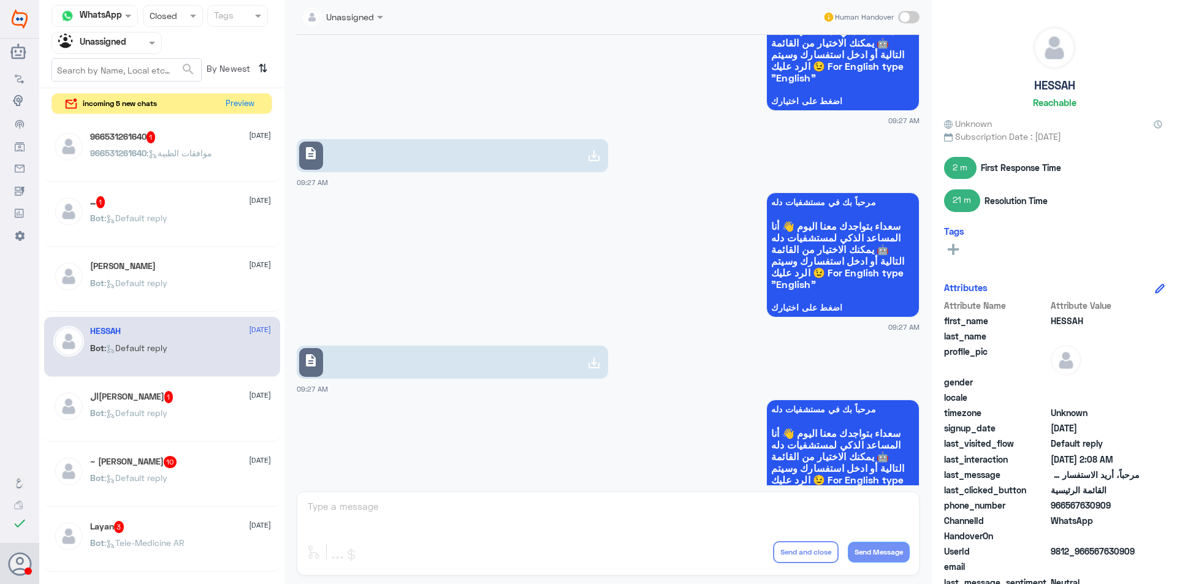
scroll to position [1406, 0]
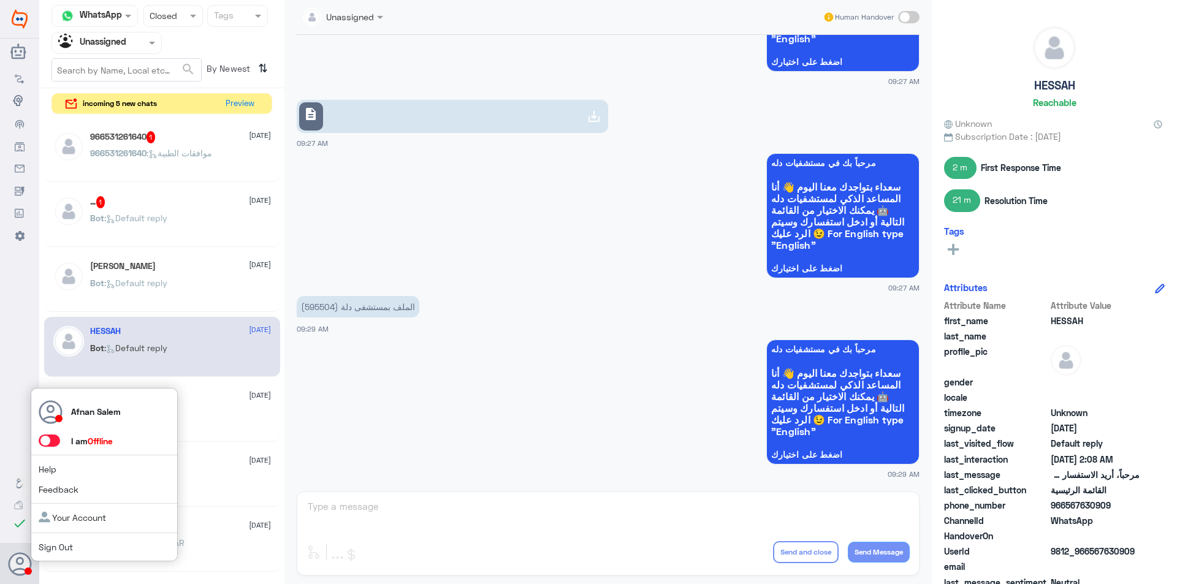
click at [50, 551] on link "Sign Out" at bounding box center [56, 547] width 34 height 10
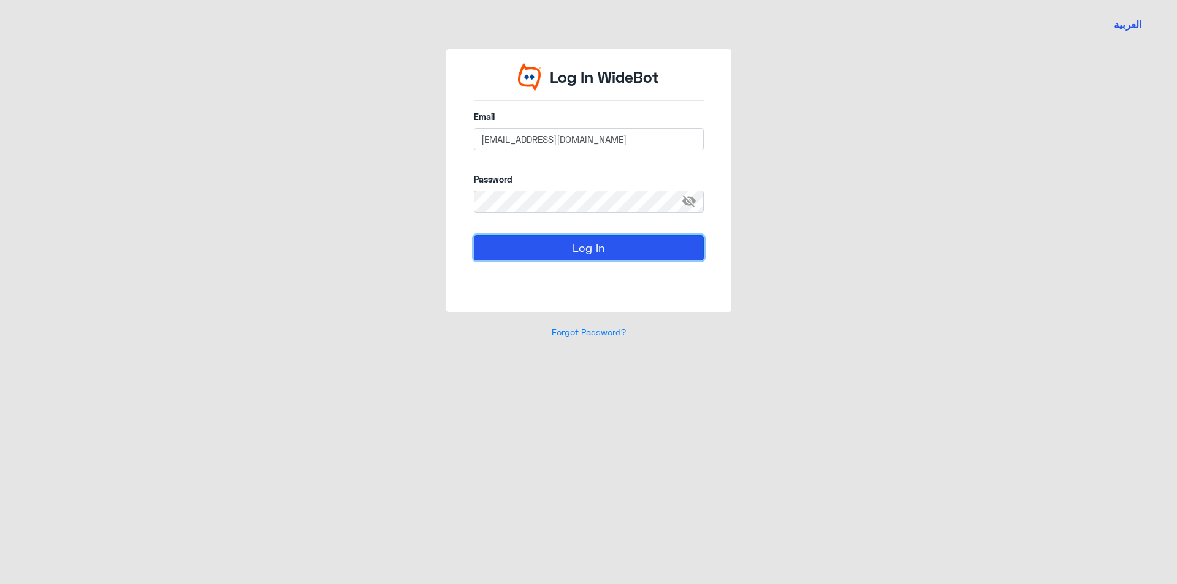
click at [584, 253] on button "Log In" at bounding box center [589, 247] width 230 height 25
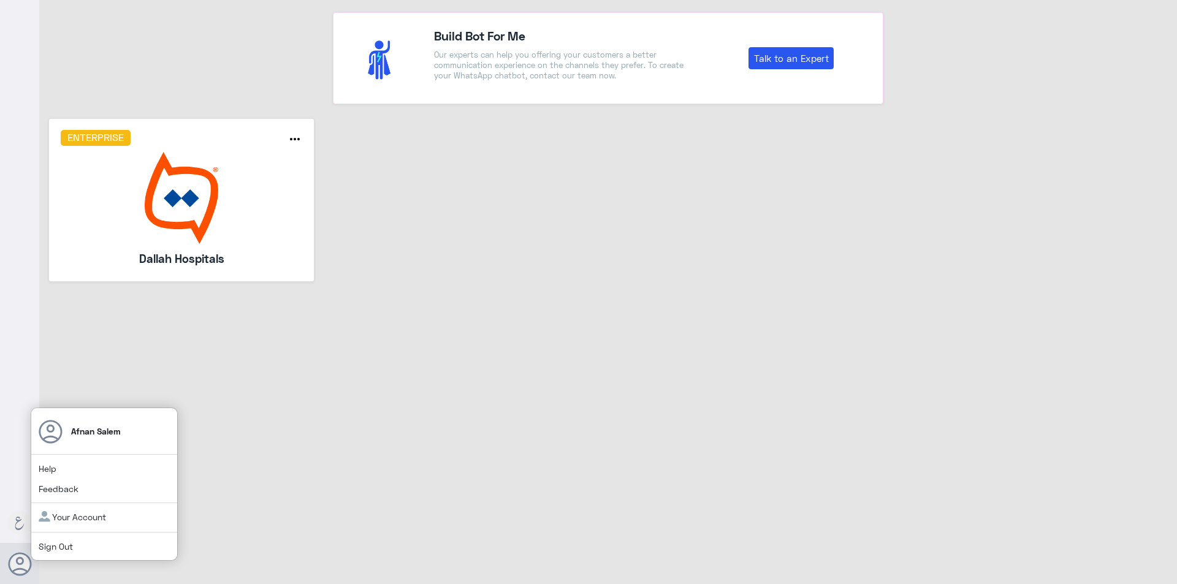
click at [40, 552] on link "Sign Out" at bounding box center [56, 546] width 34 height 10
